Goal: Information Seeking & Learning: Learn about a topic

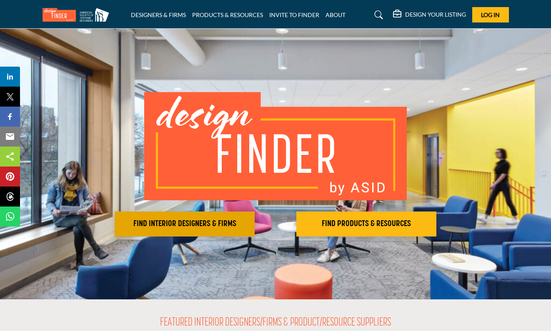
click at [207, 223] on h2 "FIND INTERIOR DESIGNERS & FIRMS" at bounding box center [184, 224] width 135 height 10
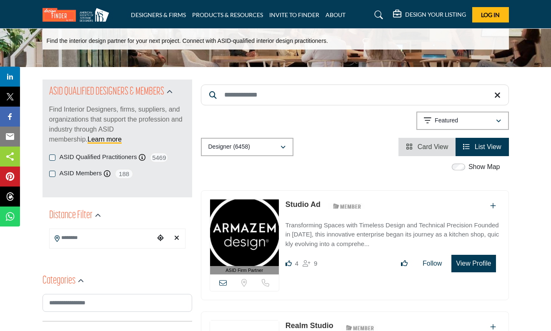
scroll to position [37, 0]
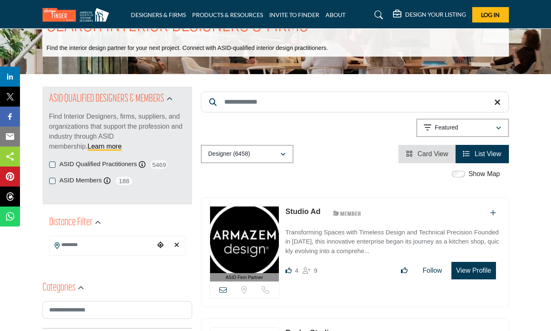
click at [243, 104] on input "Search Keyword" at bounding box center [355, 102] width 308 height 21
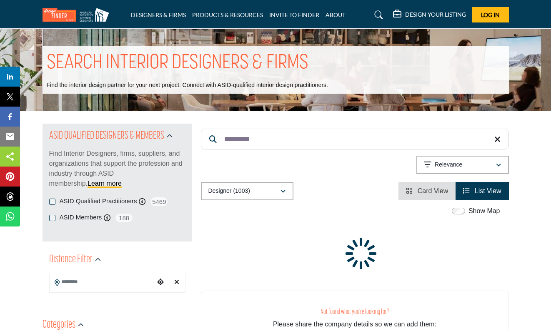
type input "**********"
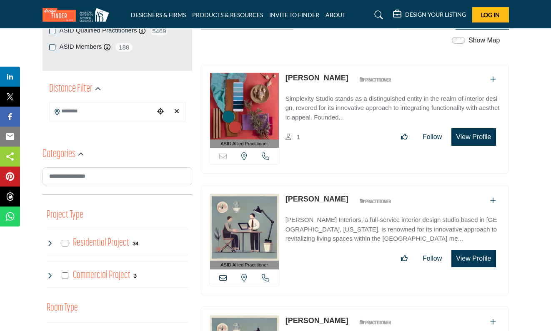
scroll to position [171, 1]
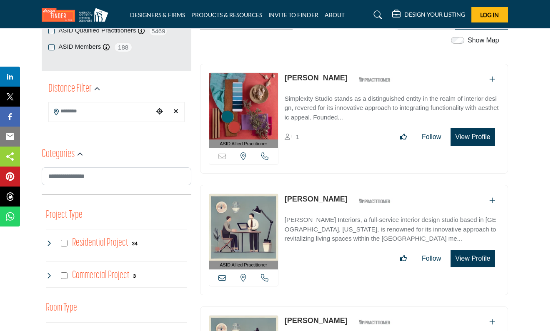
click at [355, 115] on p "Simplexity Studio stands as a distinguished entity in the realm of interior des…" at bounding box center [391, 108] width 215 height 28
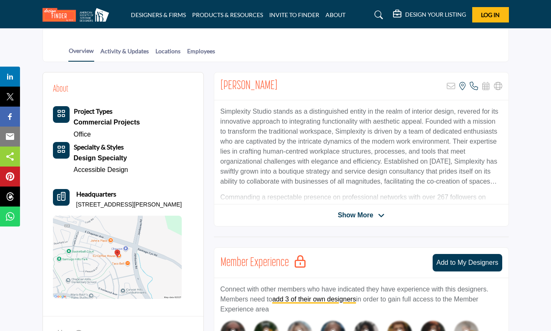
click at [353, 210] on span "Show More" at bounding box center [354, 215] width 35 height 10
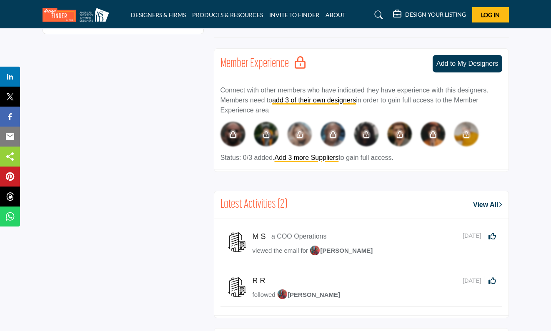
scroll to position [471, 0]
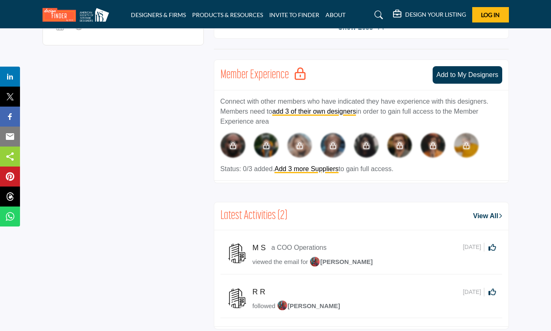
click at [477, 217] on link "View All" at bounding box center [487, 216] width 29 height 10
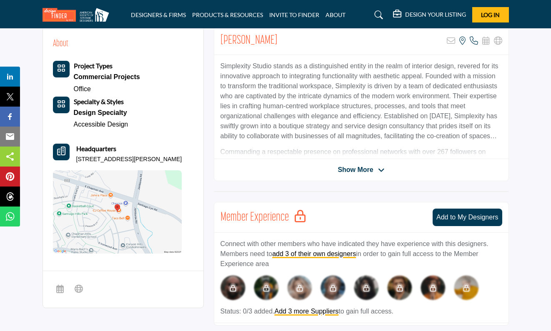
scroll to position [122, 0]
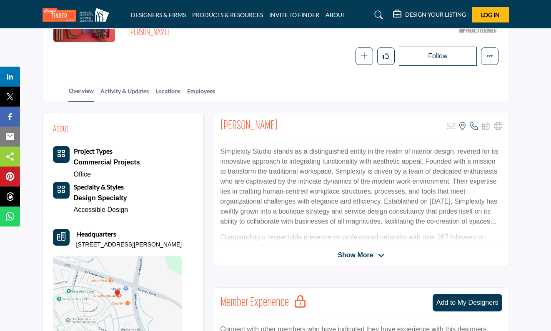
click at [342, 250] on span "Show More" at bounding box center [354, 255] width 35 height 10
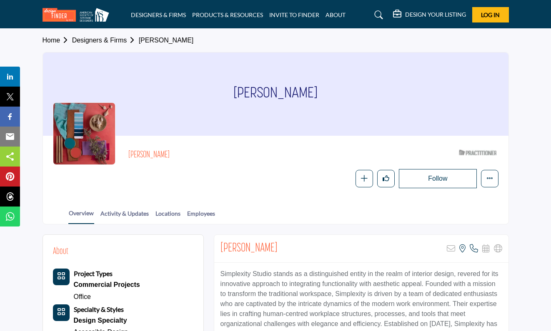
scroll to position [129, 0]
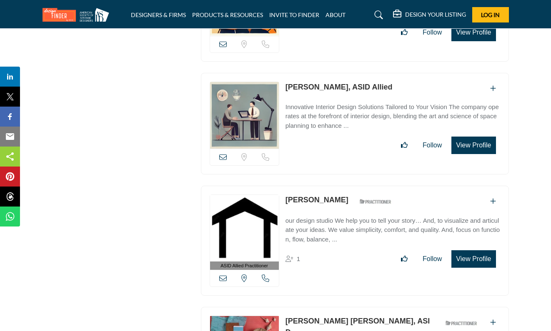
scroll to position [2866, 0]
